Goal: Use online tool/utility: Use online tool/utility

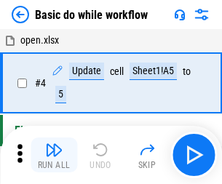
click at [54, 155] on img "button" at bounding box center [53, 149] width 17 height 17
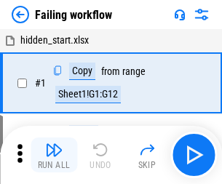
click at [54, 155] on img "button" at bounding box center [53, 149] width 17 height 17
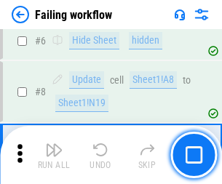
scroll to position [309, 0]
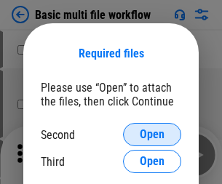
click at [152, 135] on span "Open" at bounding box center [152, 135] width 25 height 12
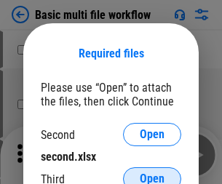
click at [152, 173] on span "Open" at bounding box center [152, 179] width 25 height 12
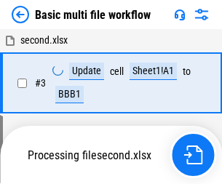
scroll to position [323, 0]
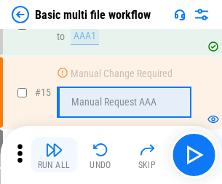
click at [54, 155] on img "button" at bounding box center [53, 149] width 17 height 17
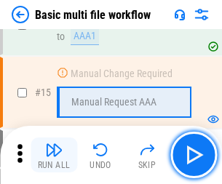
scroll to position [970, 0]
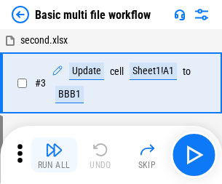
click at [54, 155] on img "button" at bounding box center [53, 149] width 17 height 17
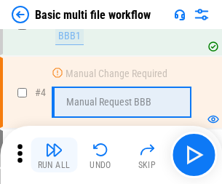
click at [54, 155] on img "button" at bounding box center [53, 149] width 17 height 17
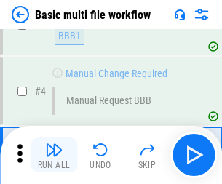
click at [54, 155] on img "button" at bounding box center [53, 149] width 17 height 17
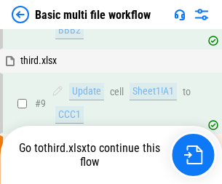
scroll to position [402, 0]
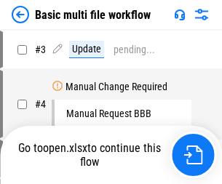
scroll to position [59, 0]
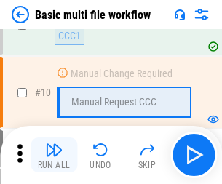
click at [54, 155] on img "button" at bounding box center [53, 149] width 17 height 17
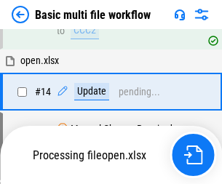
scroll to position [762, 0]
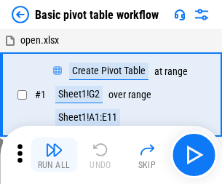
click at [54, 155] on img "button" at bounding box center [53, 149] width 17 height 17
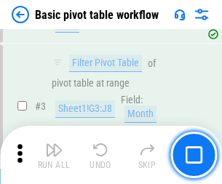
scroll to position [349, 0]
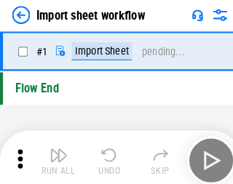
click at [54, 155] on img "button" at bounding box center [56, 149] width 17 height 17
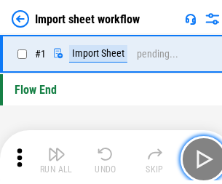
scroll to position [5, 0]
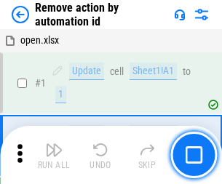
scroll to position [54, 0]
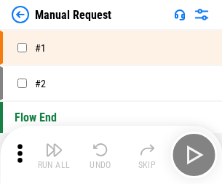
click at [54, 155] on img "button" at bounding box center [53, 149] width 17 height 17
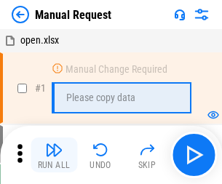
click at [54, 155] on img "button" at bounding box center [53, 149] width 17 height 17
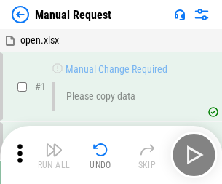
scroll to position [50, 0]
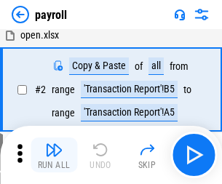
click at [54, 155] on img "button" at bounding box center [53, 149] width 17 height 17
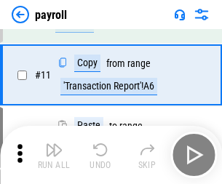
scroll to position [106, 0]
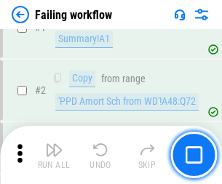
scroll to position [235, 0]
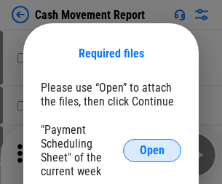
click at [152, 151] on span "Open" at bounding box center [152, 151] width 25 height 12
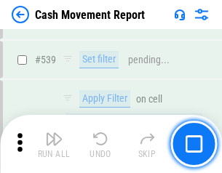
scroll to position [6467, 0]
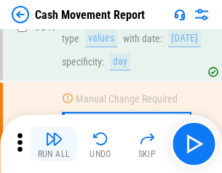
click at [54, 144] on img "button" at bounding box center [53, 138] width 17 height 17
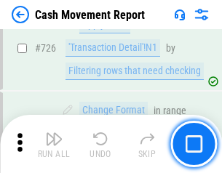
scroll to position [7602, 0]
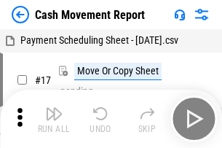
click at [54, 108] on img "button" at bounding box center [53, 113] width 17 height 17
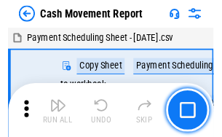
scroll to position [26, 0]
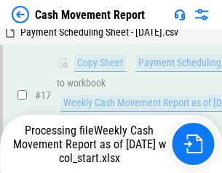
scroll to position [303, 0]
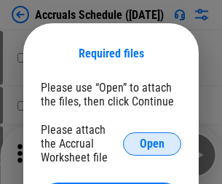
click at [152, 144] on span "Open" at bounding box center [152, 144] width 25 height 12
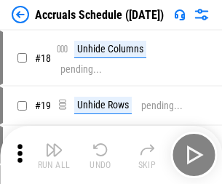
scroll to position [140, 0]
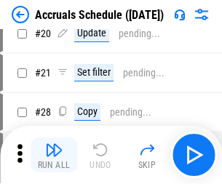
click at [54, 155] on img "button" at bounding box center [53, 149] width 17 height 17
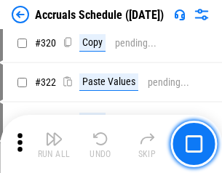
scroll to position [2710, 0]
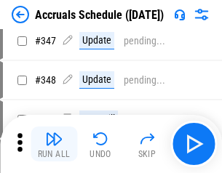
click at [54, 144] on img "button" at bounding box center [53, 138] width 17 height 17
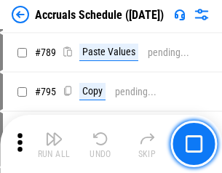
scroll to position [6121, 0]
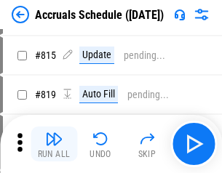
click at [54, 144] on img "button" at bounding box center [53, 138] width 17 height 17
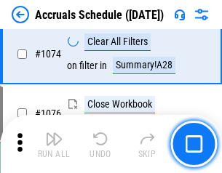
scroll to position [8727, 0]
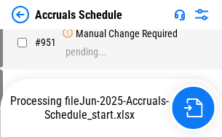
scroll to position [7051, 0]
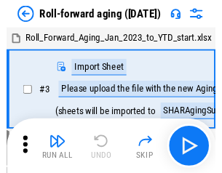
scroll to position [2, 0]
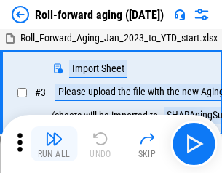
click at [54, 144] on img "button" at bounding box center [53, 138] width 17 height 17
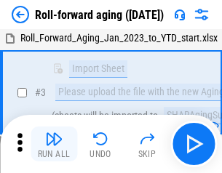
click at [54, 144] on img "button" at bounding box center [53, 138] width 17 height 17
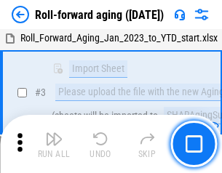
scroll to position [94, 0]
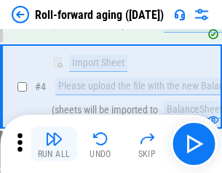
click at [54, 144] on img "button" at bounding box center [53, 138] width 17 height 17
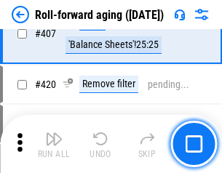
scroll to position [5053, 0]
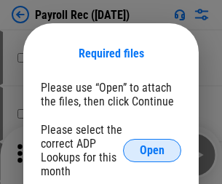
click at [152, 151] on span "Open" at bounding box center [152, 151] width 25 height 12
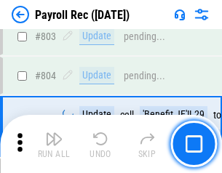
scroll to position [9257, 0]
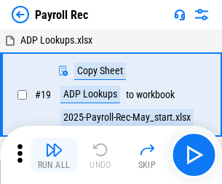
click at [54, 155] on img "button" at bounding box center [53, 149] width 17 height 17
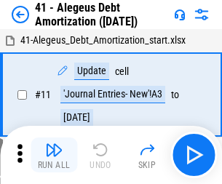
click at [54, 155] on img "button" at bounding box center [53, 149] width 17 height 17
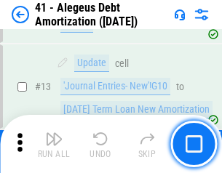
scroll to position [180, 0]
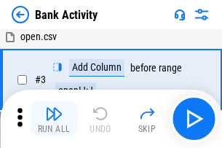
click at [54, 119] on img "button" at bounding box center [53, 113] width 17 height 17
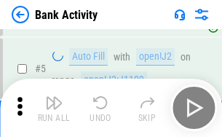
scroll to position [77, 0]
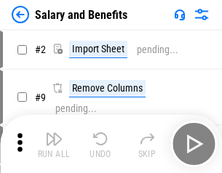
click at [54, 144] on img "button" at bounding box center [53, 138] width 17 height 17
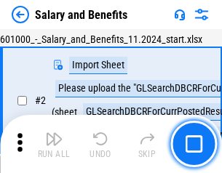
click at [54, 144] on img "button" at bounding box center [53, 138] width 17 height 17
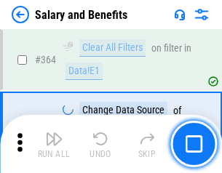
scroll to position [6862, 0]
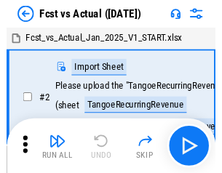
scroll to position [19, 0]
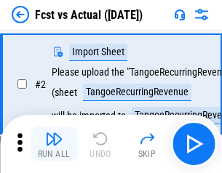
click at [54, 144] on img "button" at bounding box center [53, 138] width 17 height 17
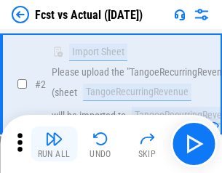
click at [54, 144] on img "button" at bounding box center [53, 138] width 17 height 17
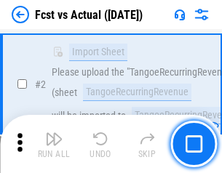
scroll to position [136, 0]
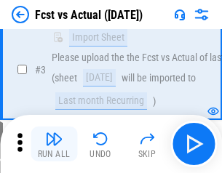
click at [54, 144] on img "button" at bounding box center [53, 138] width 17 height 17
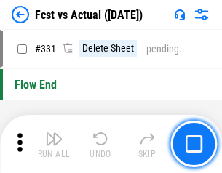
scroll to position [6975, 0]
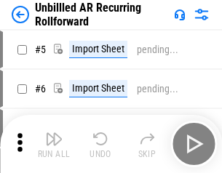
scroll to position [31, 0]
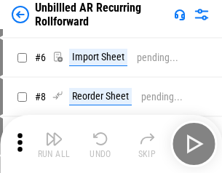
click at [54, 144] on img "button" at bounding box center [53, 138] width 17 height 17
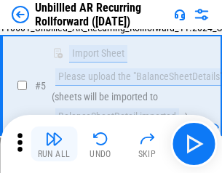
click at [54, 144] on img "button" at bounding box center [53, 138] width 17 height 17
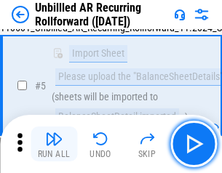
scroll to position [137, 0]
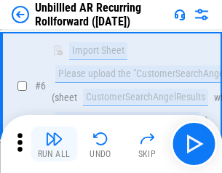
click at [54, 144] on img "button" at bounding box center [53, 138] width 17 height 17
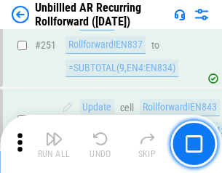
scroll to position [4949, 0]
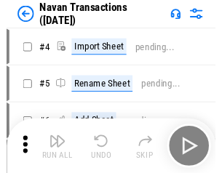
scroll to position [23, 0]
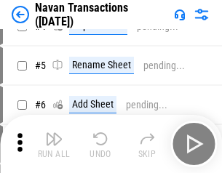
click at [54, 144] on img "button" at bounding box center [53, 138] width 17 height 17
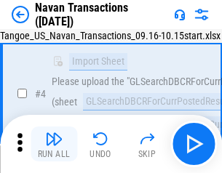
click at [54, 144] on img "button" at bounding box center [53, 138] width 17 height 17
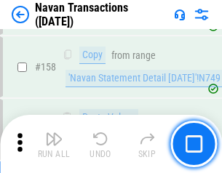
scroll to position [4724, 0]
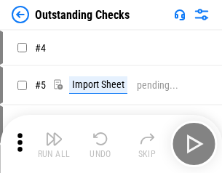
click at [54, 144] on img "button" at bounding box center [53, 138] width 17 height 17
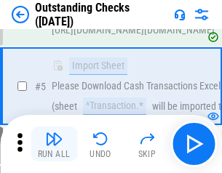
click at [54, 144] on img "button" at bounding box center [53, 138] width 17 height 17
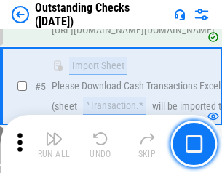
scroll to position [152, 0]
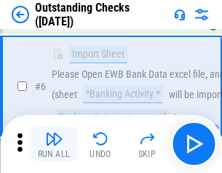
click at [54, 144] on img "button" at bounding box center [53, 138] width 17 height 17
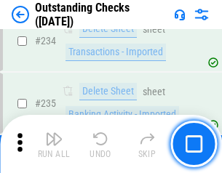
scroll to position [4425, 0]
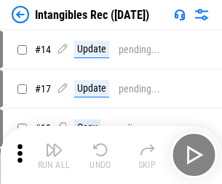
click at [54, 155] on img "button" at bounding box center [53, 149] width 17 height 17
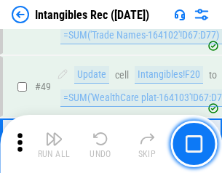
scroll to position [568, 0]
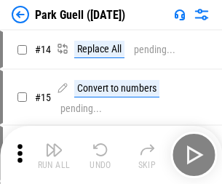
click at [54, 144] on img "button" at bounding box center [53, 149] width 17 height 17
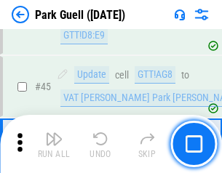
scroll to position [1822, 0]
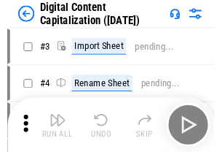
scroll to position [42, 0]
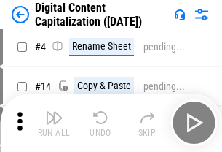
click at [54, 122] on img "button" at bounding box center [53, 117] width 17 height 17
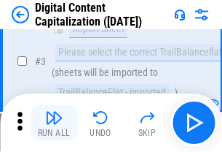
click at [54, 122] on img "button" at bounding box center [53, 117] width 17 height 17
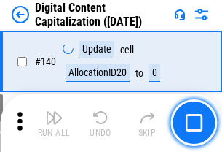
scroll to position [1545, 0]
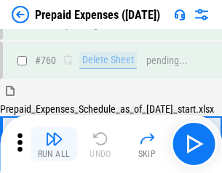
click at [54, 144] on img "button" at bounding box center [53, 138] width 17 height 17
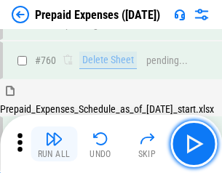
scroll to position [4039, 0]
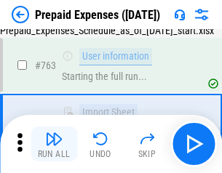
click at [54, 144] on img "button" at bounding box center [53, 138] width 17 height 17
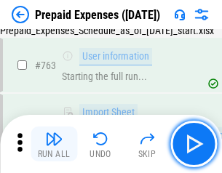
scroll to position [4124, 0]
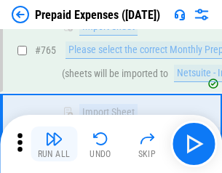
click at [54, 144] on img "button" at bounding box center [53, 138] width 17 height 17
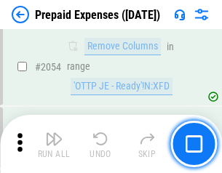
scroll to position [15231, 0]
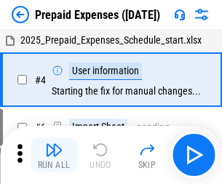
click at [54, 155] on img "button" at bounding box center [53, 149] width 17 height 17
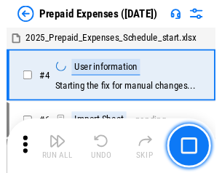
scroll to position [64, 0]
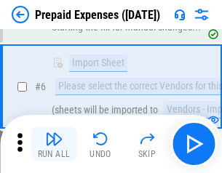
click at [54, 144] on img "button" at bounding box center [53, 138] width 17 height 17
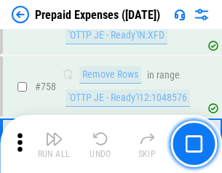
scroll to position [5192, 0]
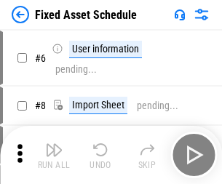
click at [54, 155] on img "button" at bounding box center [53, 149] width 17 height 17
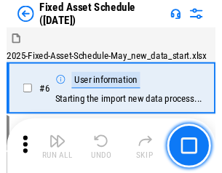
scroll to position [79, 0]
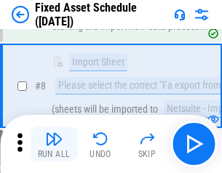
click at [54, 144] on img "button" at bounding box center [53, 138] width 17 height 17
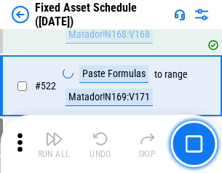
scroll to position [5064, 0]
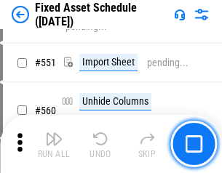
click at [54, 144] on img "button" at bounding box center [53, 138] width 17 height 17
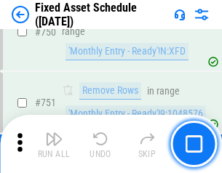
scroll to position [7104, 0]
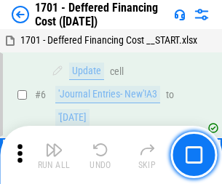
scroll to position [175, 0]
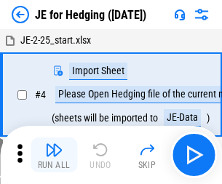
click at [54, 144] on img "button" at bounding box center [53, 149] width 17 height 17
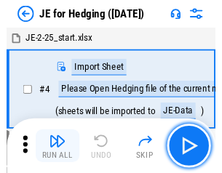
scroll to position [2, 0]
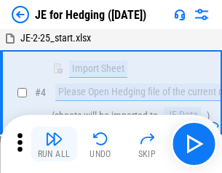
click at [54, 144] on img "button" at bounding box center [53, 138] width 17 height 17
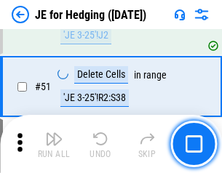
scroll to position [944, 0]
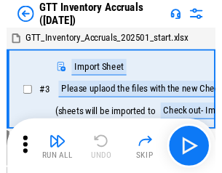
scroll to position [2, 0]
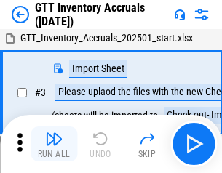
click at [54, 144] on img "button" at bounding box center [53, 138] width 17 height 17
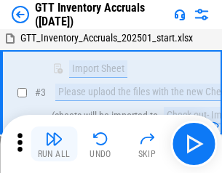
click at [54, 144] on img "button" at bounding box center [53, 138] width 17 height 17
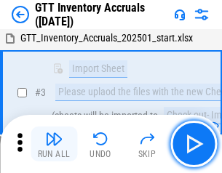
scroll to position [94, 0]
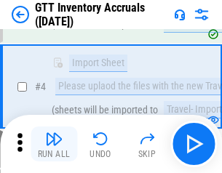
click at [54, 144] on img "button" at bounding box center [53, 138] width 17 height 17
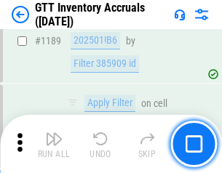
scroll to position [11898, 0]
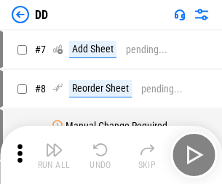
click at [54, 155] on img "button" at bounding box center [53, 149] width 17 height 17
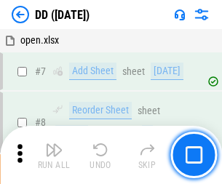
scroll to position [141, 0]
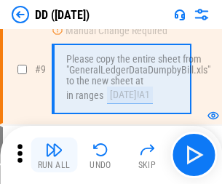
click at [54, 155] on img "button" at bounding box center [53, 149] width 17 height 17
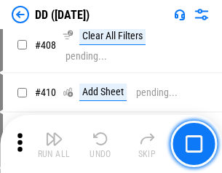
scroll to position [6519, 0]
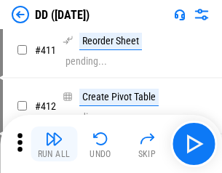
click at [54, 144] on img "button" at bounding box center [53, 138] width 17 height 17
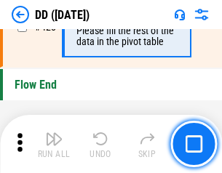
scroll to position [6974, 0]
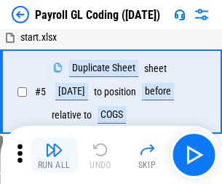
click at [54, 155] on img "button" at bounding box center [53, 149] width 17 height 17
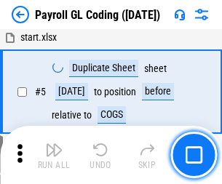
scroll to position [175, 0]
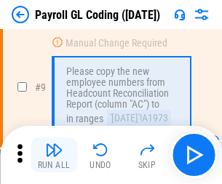
click at [54, 155] on img "button" at bounding box center [53, 149] width 17 height 17
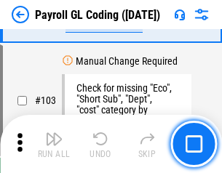
scroll to position [3418, 0]
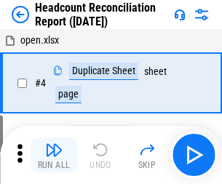
click at [54, 155] on img "button" at bounding box center [53, 149] width 17 height 17
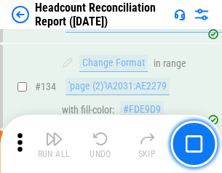
scroll to position [1752, 0]
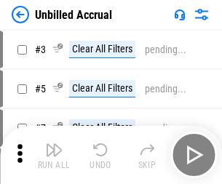
click at [54, 155] on img "button" at bounding box center [53, 149] width 17 height 17
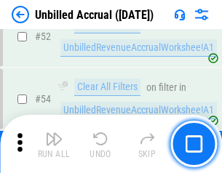
scroll to position [1521, 0]
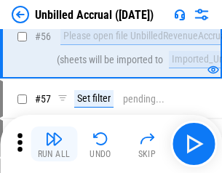
click at [54, 144] on img "button" at bounding box center [53, 138] width 17 height 17
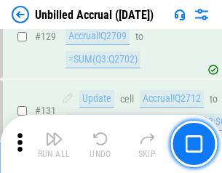
scroll to position [4340, 0]
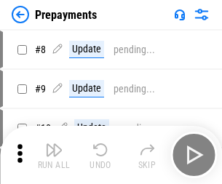
click at [54, 155] on img "button" at bounding box center [53, 149] width 17 height 17
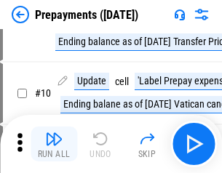
scroll to position [91, 0]
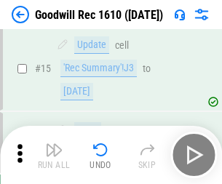
scroll to position [249, 0]
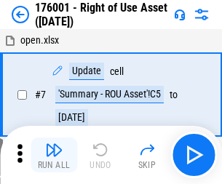
click at [54, 155] on img "button" at bounding box center [53, 149] width 17 height 17
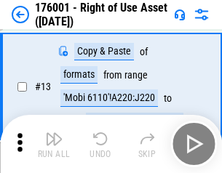
scroll to position [94, 0]
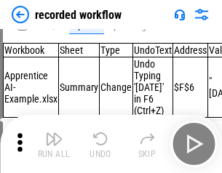
click at [54, 144] on img "button" at bounding box center [53, 138] width 17 height 17
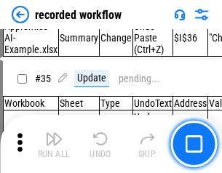
scroll to position [4554, 0]
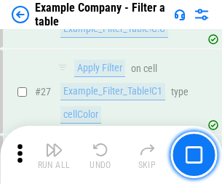
scroll to position [1333, 0]
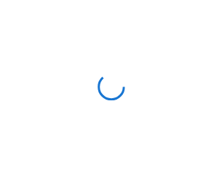
scroll to position [23, 0]
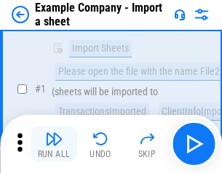
click at [54, 144] on img "button" at bounding box center [53, 138] width 17 height 17
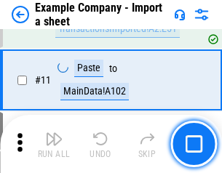
scroll to position [322, 0]
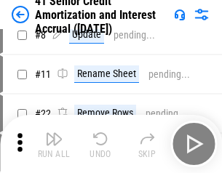
click at [54, 144] on img "button" at bounding box center [53, 138] width 17 height 17
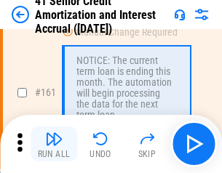
click at [54, 144] on img "button" at bounding box center [53, 138] width 17 height 17
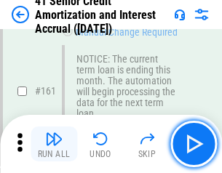
scroll to position [1558, 0]
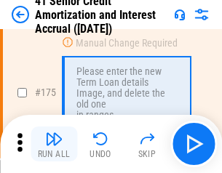
click at [54, 144] on img "button" at bounding box center [53, 138] width 17 height 17
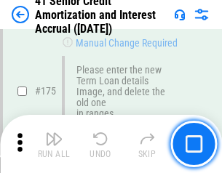
scroll to position [1706, 0]
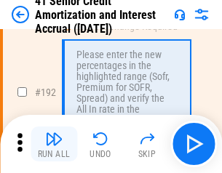
click at [54, 144] on img "button" at bounding box center [53, 138] width 17 height 17
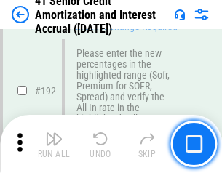
scroll to position [1859, 0]
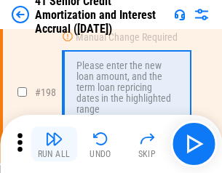
click at [54, 144] on img "button" at bounding box center [53, 138] width 17 height 17
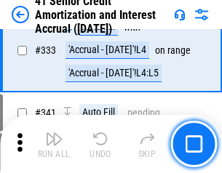
scroll to position [3722, 0]
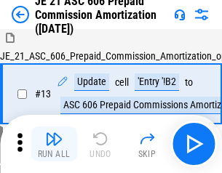
click at [54, 144] on img "button" at bounding box center [53, 138] width 17 height 17
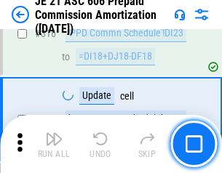
scroll to position [2721, 0]
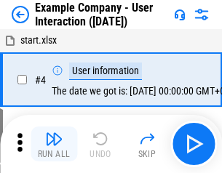
click at [54, 144] on img "button" at bounding box center [53, 138] width 17 height 17
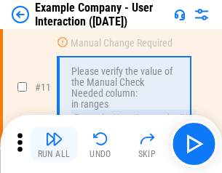
click at [54, 144] on img "button" at bounding box center [53, 138] width 17 height 17
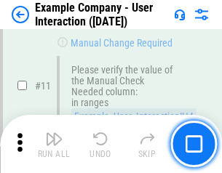
scroll to position [315, 0]
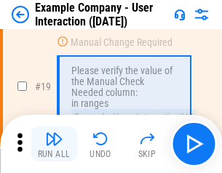
click at [54, 144] on img "button" at bounding box center [53, 138] width 17 height 17
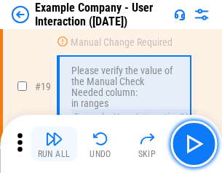
click at [54, 144] on img "button" at bounding box center [53, 138] width 17 height 17
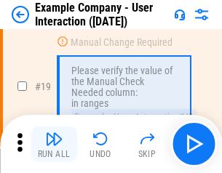
click at [54, 144] on img "button" at bounding box center [53, 138] width 17 height 17
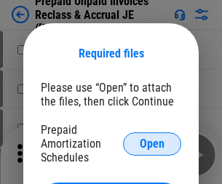
click at [152, 144] on span "Open" at bounding box center [152, 144] width 25 height 12
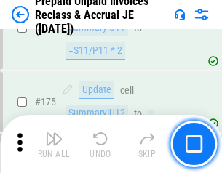
scroll to position [1967, 0]
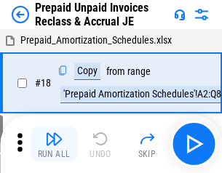
click at [54, 144] on img "button" at bounding box center [53, 138] width 17 height 17
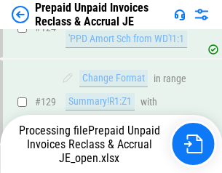
scroll to position [1268, 0]
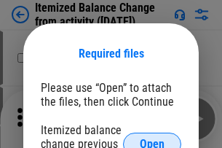
click at [152, 138] on span "Open" at bounding box center [152, 144] width 25 height 12
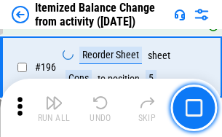
scroll to position [2804, 0]
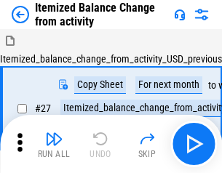
scroll to position [23, 0]
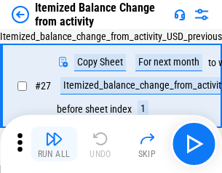
click at [54, 144] on img "button" at bounding box center [53, 138] width 17 height 17
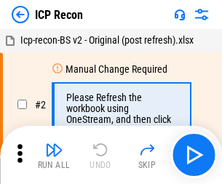
scroll to position [7, 0]
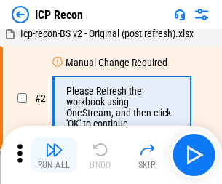
click at [54, 155] on img "button" at bounding box center [53, 149] width 17 height 17
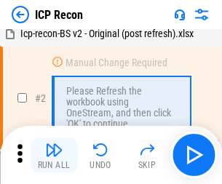
click at [54, 155] on img "button" at bounding box center [53, 149] width 17 height 17
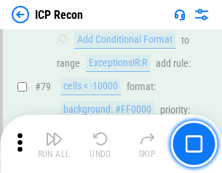
scroll to position [1428, 0]
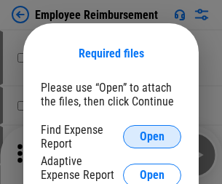
click at [152, 137] on span "Open" at bounding box center [152, 137] width 25 height 12
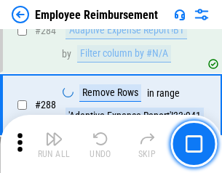
scroll to position [3961, 0]
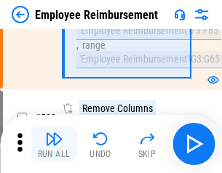
click at [54, 144] on img "button" at bounding box center [53, 138] width 17 height 17
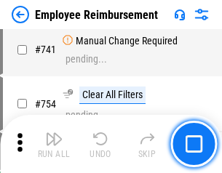
scroll to position [10223, 0]
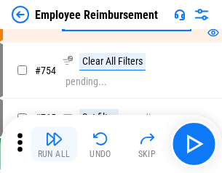
click at [54, 144] on img "button" at bounding box center [53, 138] width 17 height 17
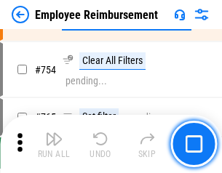
click at [54, 144] on img "button" at bounding box center [53, 138] width 17 height 17
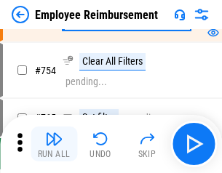
click at [54, 144] on img "button" at bounding box center [53, 138] width 17 height 17
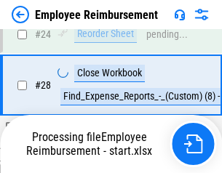
scroll to position [681, 0]
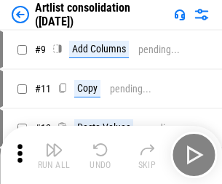
click at [54, 155] on img "button" at bounding box center [53, 149] width 17 height 17
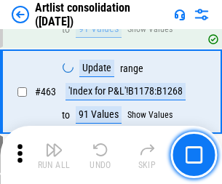
scroll to position [6380, 0]
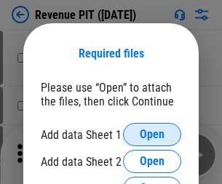
click at [152, 135] on span "Open" at bounding box center [152, 135] width 25 height 12
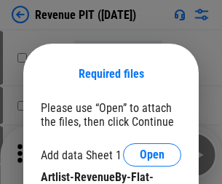
scroll to position [20, 0]
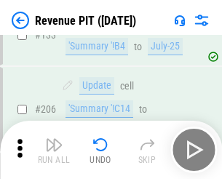
scroll to position [1480, 0]
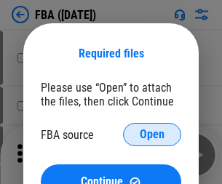
click at [152, 135] on span "Open" at bounding box center [152, 135] width 25 height 12
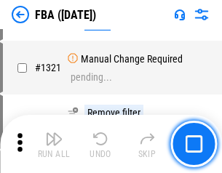
scroll to position [15181, 0]
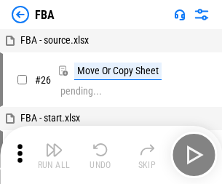
scroll to position [15, 0]
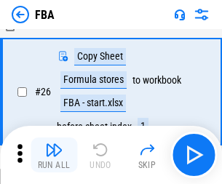
click at [54, 155] on img "button" at bounding box center [53, 149] width 17 height 17
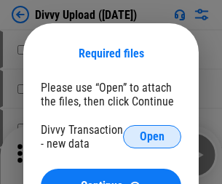
click at [152, 137] on span "Open" at bounding box center [152, 137] width 25 height 12
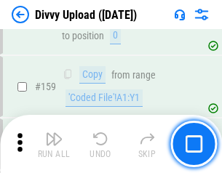
scroll to position [1509, 0]
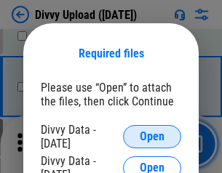
click at [152, 137] on span "Open" at bounding box center [152, 137] width 25 height 12
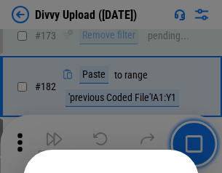
scroll to position [1636, 0]
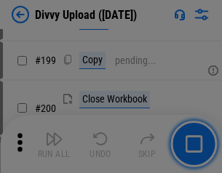
scroll to position [2119, 0]
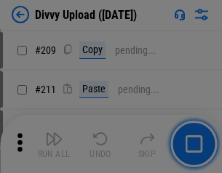
scroll to position [2475, 0]
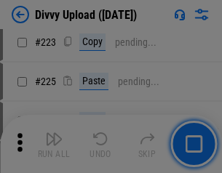
scroll to position [2908, 0]
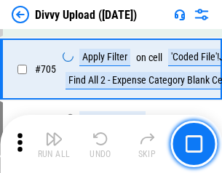
scroll to position [9968, 0]
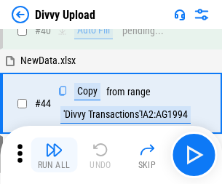
click at [54, 155] on img "button" at bounding box center [53, 149] width 17 height 17
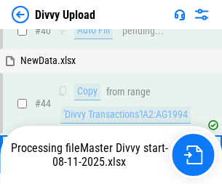
scroll to position [160, 0]
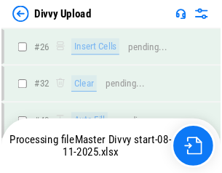
scroll to position [1509, 0]
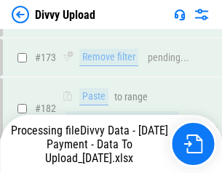
scroll to position [1642, 0]
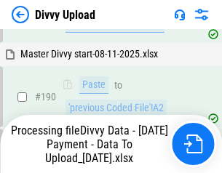
scroll to position [1952, 0]
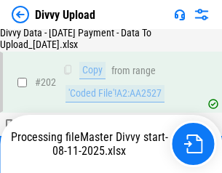
scroll to position [2358, 0]
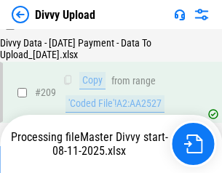
scroll to position [2679, 0]
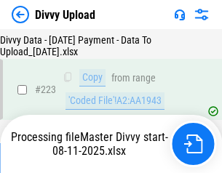
scroll to position [3322, 0]
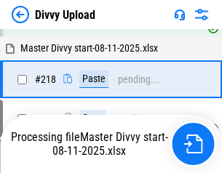
scroll to position [3237, 0]
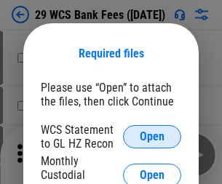
click at [152, 137] on span "Open" at bounding box center [152, 137] width 25 height 12
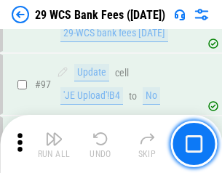
scroll to position [1420, 0]
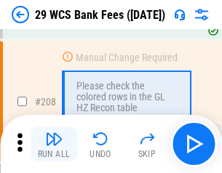
click at [54, 144] on img "button" at bounding box center [53, 138] width 17 height 17
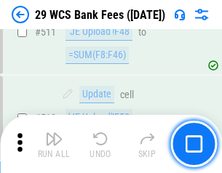
scroll to position [7331, 0]
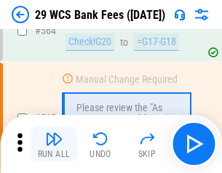
click at [54, 144] on img "button" at bounding box center [53, 138] width 17 height 17
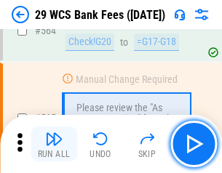
scroll to position [7880, 0]
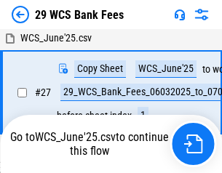
scroll to position [291, 0]
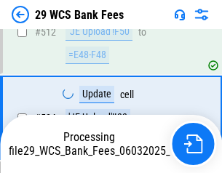
scroll to position [7779, 0]
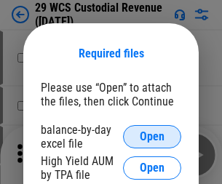
click at [152, 137] on span "Open" at bounding box center [152, 137] width 25 height 12
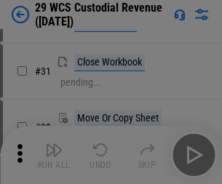
scroll to position [313, 0]
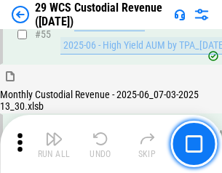
scroll to position [1092, 0]
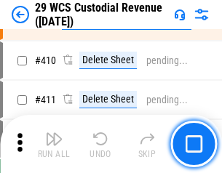
click at [54, 144] on img "button" at bounding box center [53, 138] width 17 height 17
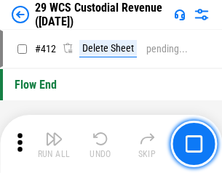
scroll to position [6959, 0]
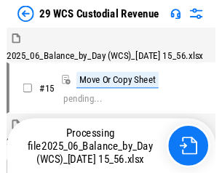
scroll to position [35, 0]
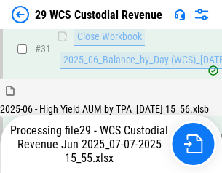
scroll to position [748, 0]
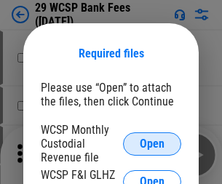
click at [152, 144] on span "Open" at bounding box center [152, 144] width 25 height 12
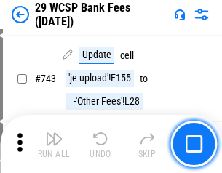
scroll to position [7343, 0]
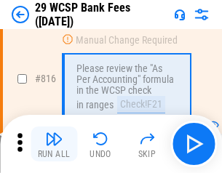
click at [54, 144] on img "button" at bounding box center [53, 138] width 17 height 17
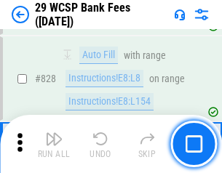
scroll to position [9245, 0]
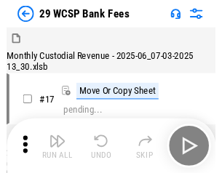
scroll to position [35, 0]
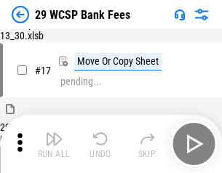
click at [54, 144] on img "button" at bounding box center [53, 138] width 17 height 17
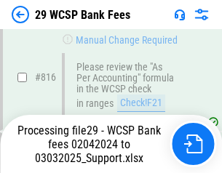
scroll to position [8822, 0]
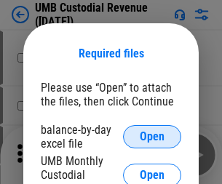
click at [152, 137] on span "Open" at bounding box center [152, 137] width 25 height 12
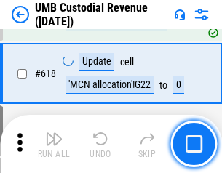
scroll to position [7507, 0]
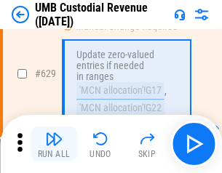
click at [54, 144] on img "button" at bounding box center [53, 138] width 17 height 17
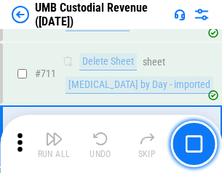
scroll to position [8870, 0]
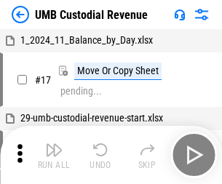
click at [54, 155] on img "button" at bounding box center [53, 149] width 17 height 17
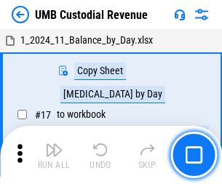
scroll to position [11, 0]
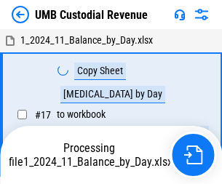
scroll to position [11, 0]
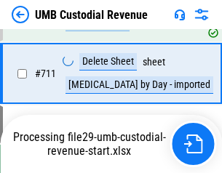
scroll to position [8836, 0]
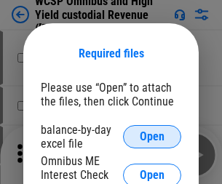
click at [152, 137] on span "Open" at bounding box center [152, 137] width 25 height 12
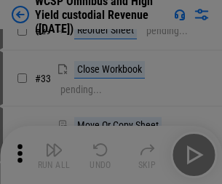
scroll to position [333, 0]
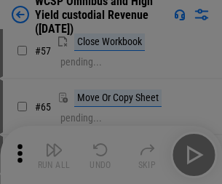
scroll to position [635, 0]
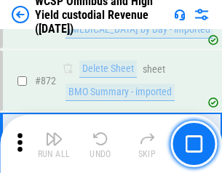
scroll to position [12332, 0]
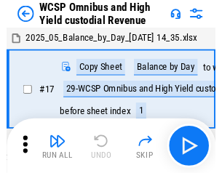
scroll to position [8, 0]
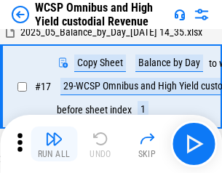
click at [54, 144] on img "button" at bounding box center [53, 138] width 17 height 17
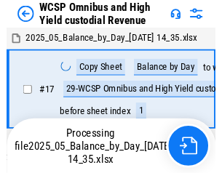
scroll to position [8, 0]
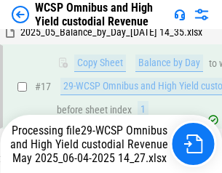
scroll to position [303, 0]
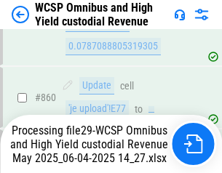
scroll to position [12298, 0]
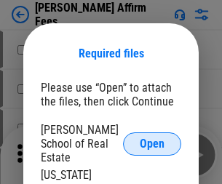
click at [152, 138] on span "Open" at bounding box center [152, 144] width 25 height 12
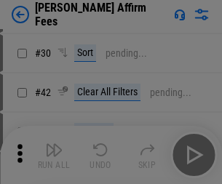
scroll to position [297, 0]
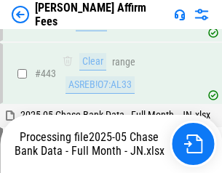
scroll to position [3803, 0]
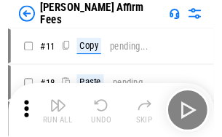
scroll to position [15, 0]
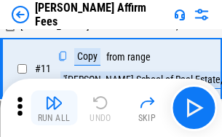
click at [54, 108] on img "button" at bounding box center [53, 102] width 17 height 17
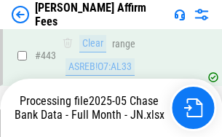
scroll to position [3821, 0]
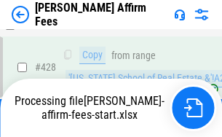
scroll to position [2914, 0]
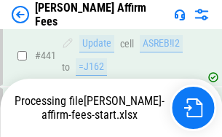
scroll to position [3821, 0]
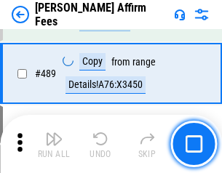
scroll to position [3803, 0]
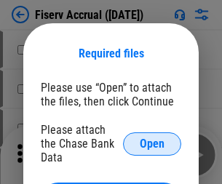
click at [152, 138] on span "Open" at bounding box center [152, 144] width 25 height 12
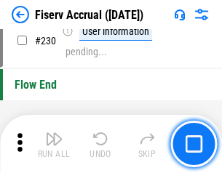
scroll to position [4617, 0]
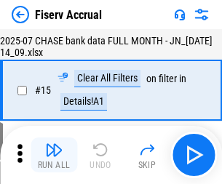
click at [54, 155] on img "button" at bounding box center [53, 149] width 17 height 17
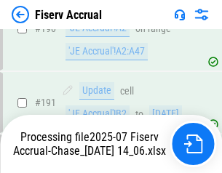
scroll to position [3831, 0]
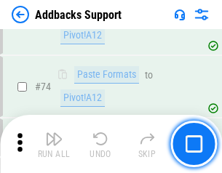
scroll to position [1061, 0]
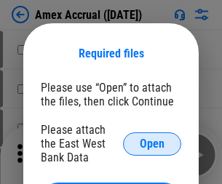
click at [152, 144] on span "Open" at bounding box center [152, 144] width 25 height 12
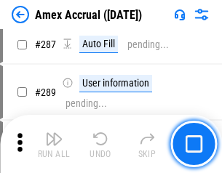
scroll to position [4178, 0]
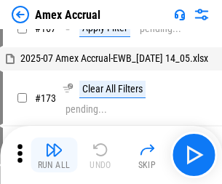
click at [54, 155] on img "button" at bounding box center [53, 149] width 17 height 17
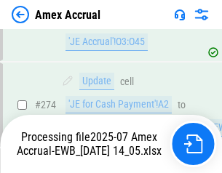
scroll to position [4342, 0]
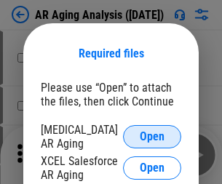
click at [152, 135] on span "Open" at bounding box center [152, 137] width 25 height 12
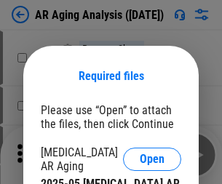
scroll to position [23, 0]
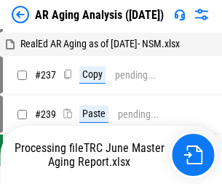
scroll to position [15, 0]
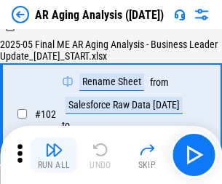
click at [54, 155] on img "button" at bounding box center [53, 149] width 17 height 17
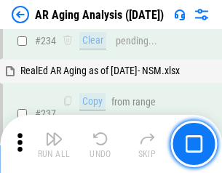
scroll to position [2259, 0]
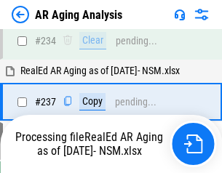
scroll to position [2242, 0]
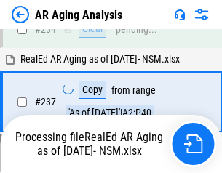
scroll to position [2242, 0]
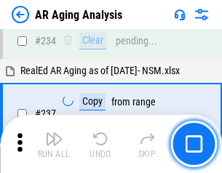
scroll to position [2242, 0]
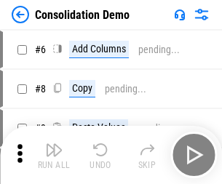
click at [54, 155] on img "button" at bounding box center [53, 149] width 17 height 17
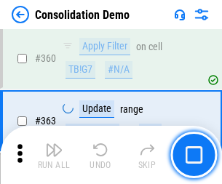
scroll to position [4884, 0]
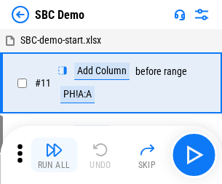
click at [54, 155] on img "button" at bounding box center [53, 149] width 17 height 17
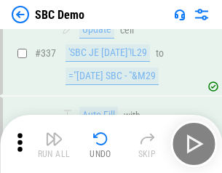
scroll to position [3833, 0]
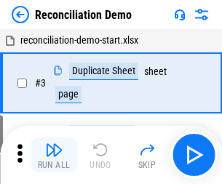
click at [54, 155] on img "button" at bounding box center [53, 149] width 17 height 17
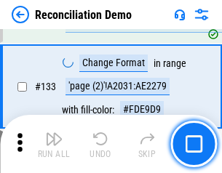
scroll to position [1730, 0]
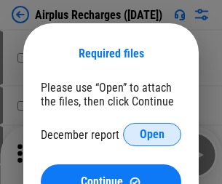
click at [152, 135] on span "Open" at bounding box center [152, 135] width 25 height 12
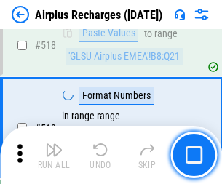
scroll to position [6270, 0]
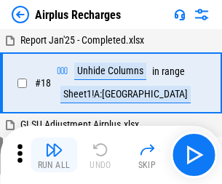
click at [54, 155] on img "button" at bounding box center [53, 149] width 17 height 17
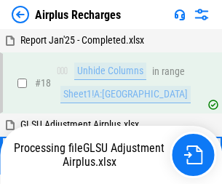
scroll to position [64, 0]
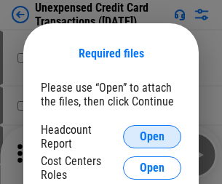
click at [152, 137] on span "Open" at bounding box center [152, 137] width 25 height 12
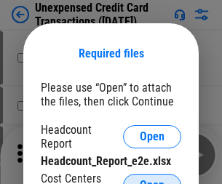
click at [152, 180] on span "Open" at bounding box center [152, 186] width 25 height 12
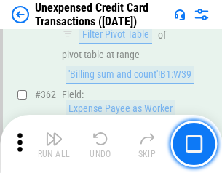
scroll to position [3747, 0]
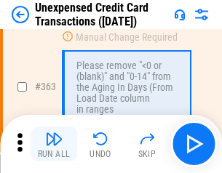
click at [54, 144] on img "button" at bounding box center [53, 138] width 17 height 17
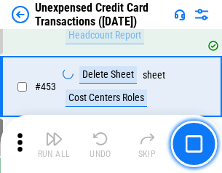
scroll to position [4970, 0]
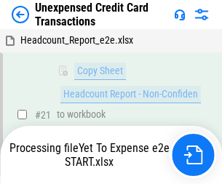
scroll to position [237, 0]
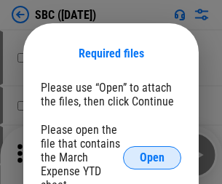
click at [152, 157] on span "Open" at bounding box center [152, 158] width 25 height 12
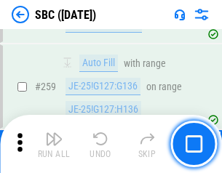
scroll to position [2847, 0]
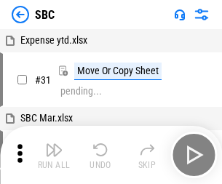
scroll to position [15, 0]
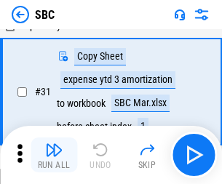
click at [54, 155] on img "button" at bounding box center [53, 149] width 17 height 17
